Goal: Task Accomplishment & Management: Manage account settings

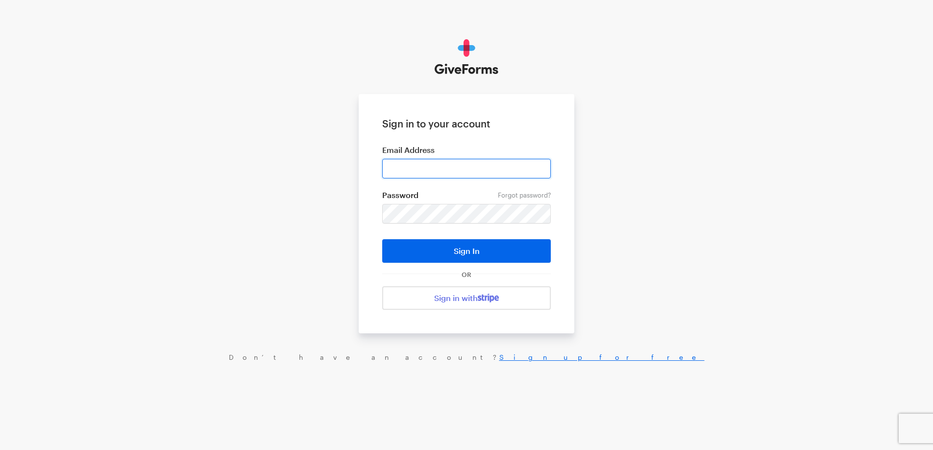
type input "alan@pahar-trust.org"
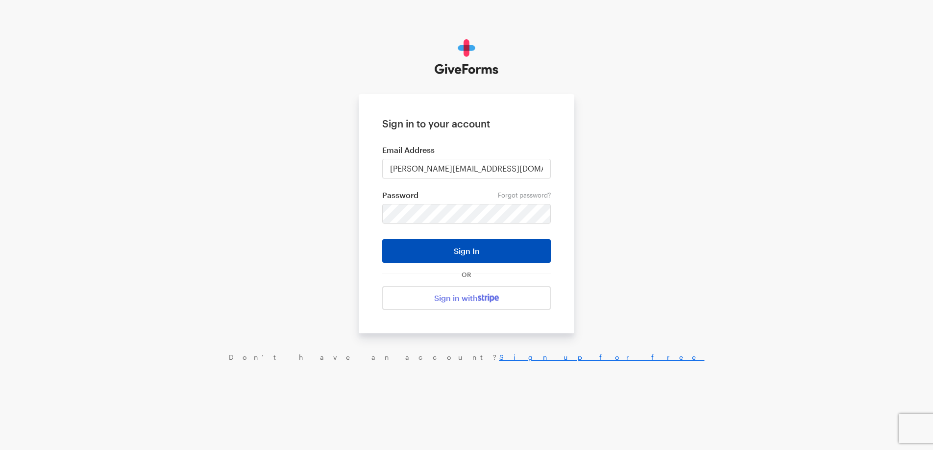
click at [452, 258] on button "Sign In" at bounding box center [466, 251] width 169 height 24
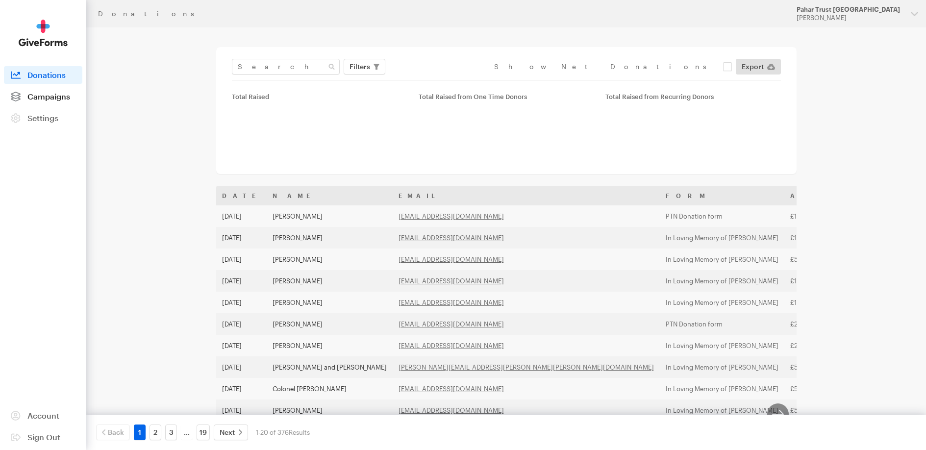
click at [52, 99] on span "Campaigns" at bounding box center [48, 96] width 43 height 9
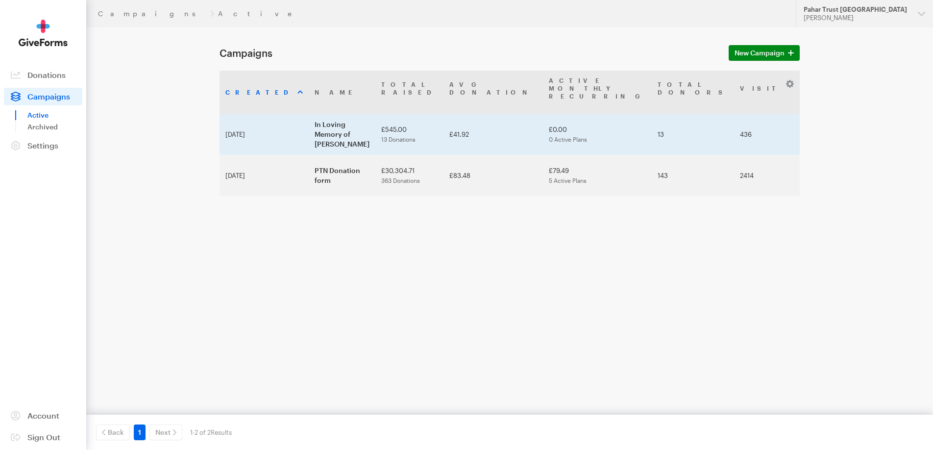
click at [318, 121] on td "In Loving Memory of [PERSON_NAME]" at bounding box center [342, 134] width 67 height 41
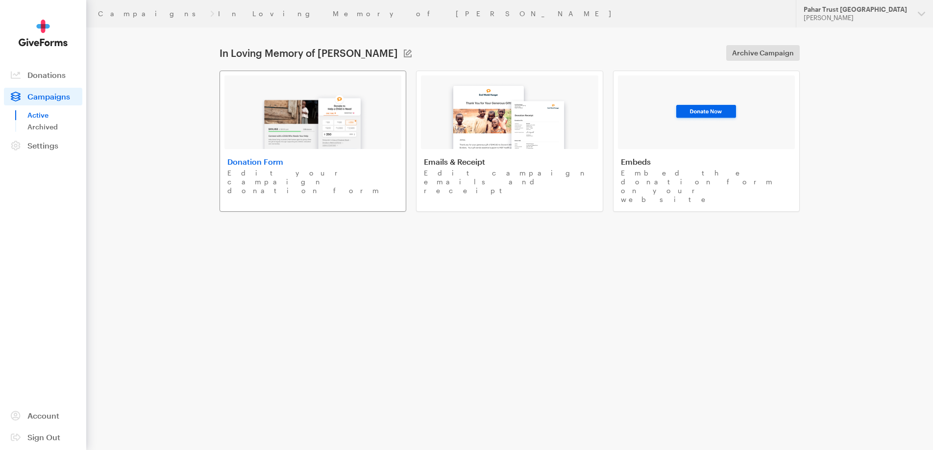
click at [321, 164] on h4 "Donation Form" at bounding box center [312, 162] width 171 height 10
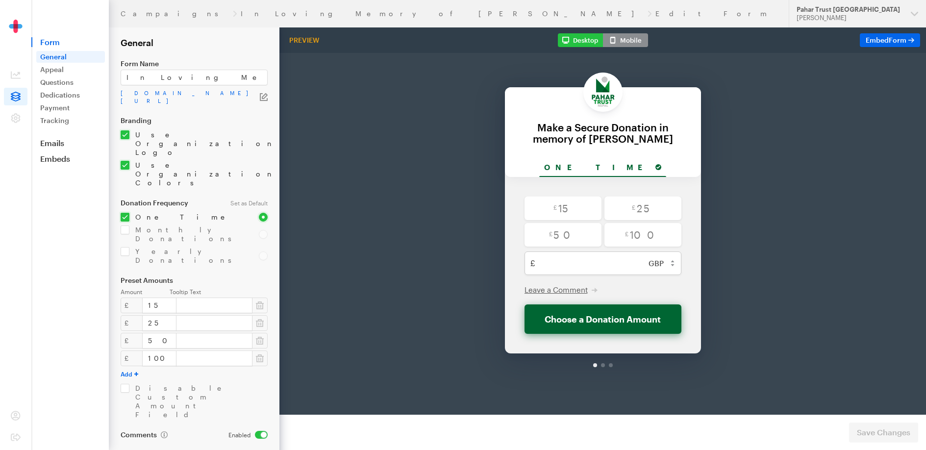
click at [11, 99] on icon at bounding box center [16, 97] width 10 height 10
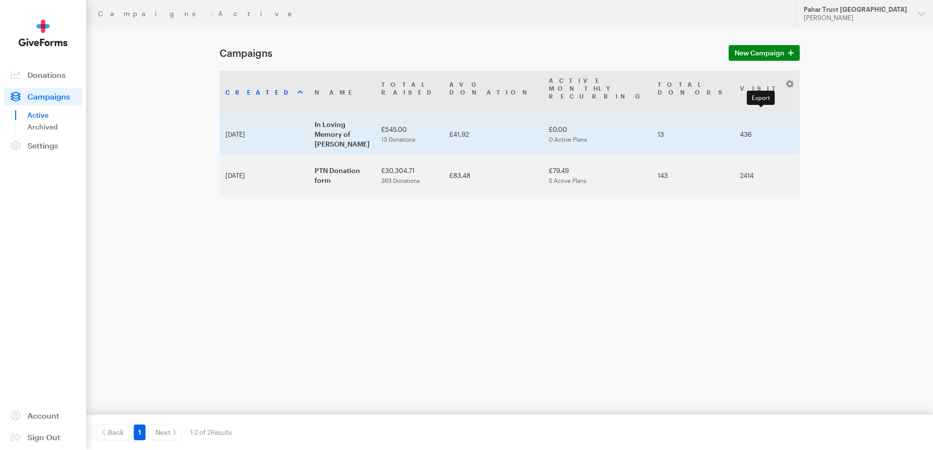
click at [919, 120] on link at bounding box center [923, 124] width 8 height 8
